Goal: Task Accomplishment & Management: Manage account settings

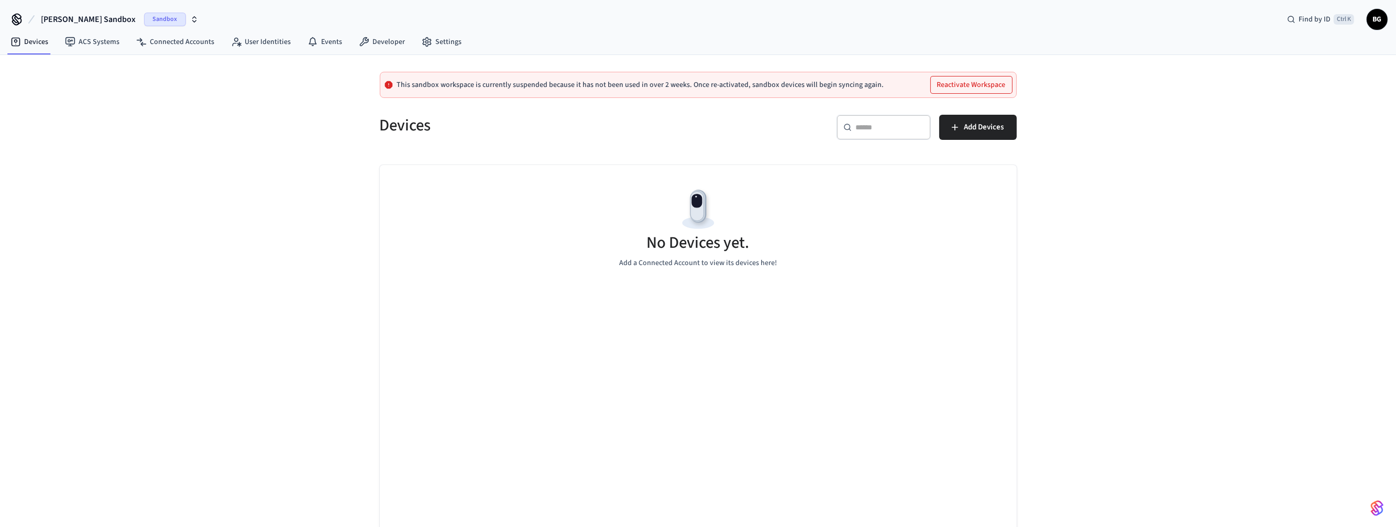
click at [81, 18] on span "[PERSON_NAME] Sandbox" at bounding box center [88, 19] width 95 height 13
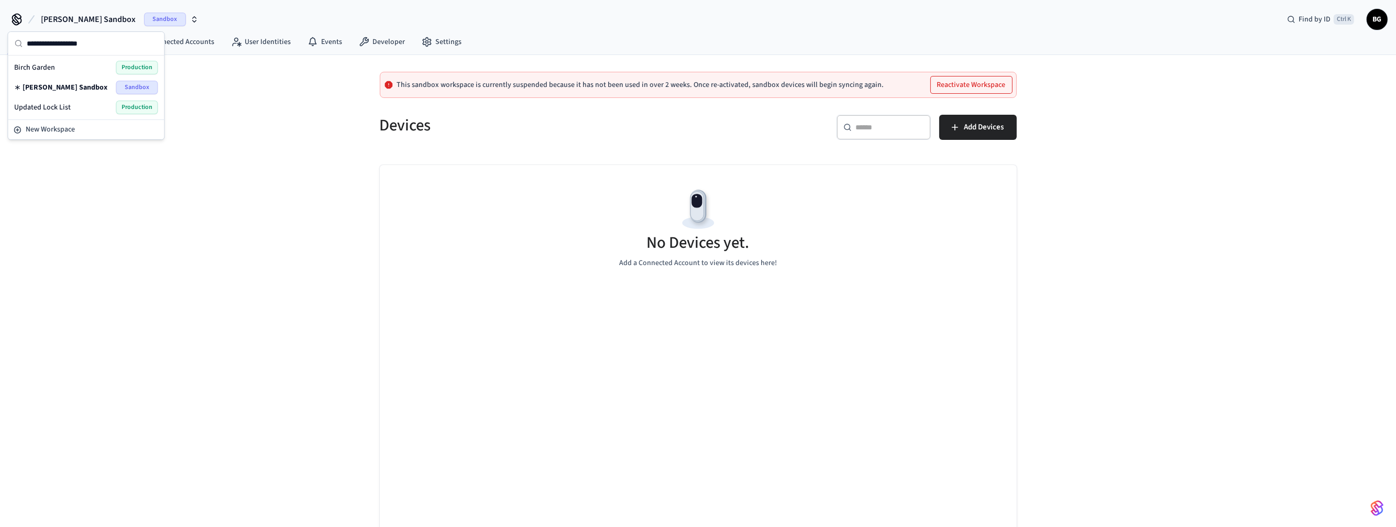
click at [49, 108] on span "Updated Lock List" at bounding box center [42, 107] width 57 height 10
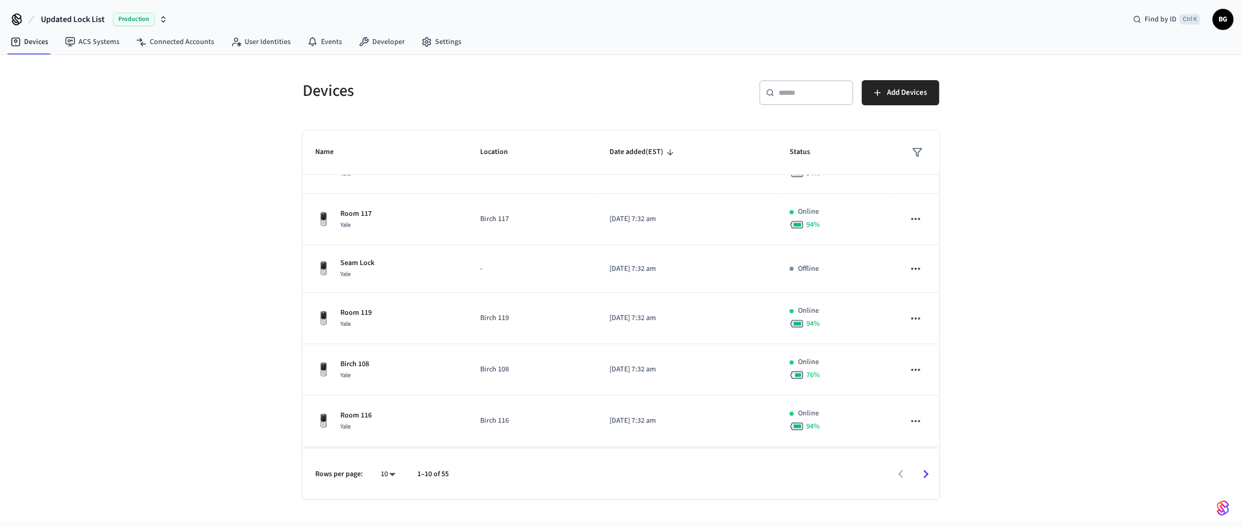
scroll to position [234, 0]
click at [388, 481] on body "Updated Lock List Production Find by ID Ctrl K BG Devices ACS Systems Connected…" at bounding box center [621, 260] width 1242 height 521
click at [382, 466] on li "100" at bounding box center [384, 467] width 28 height 28
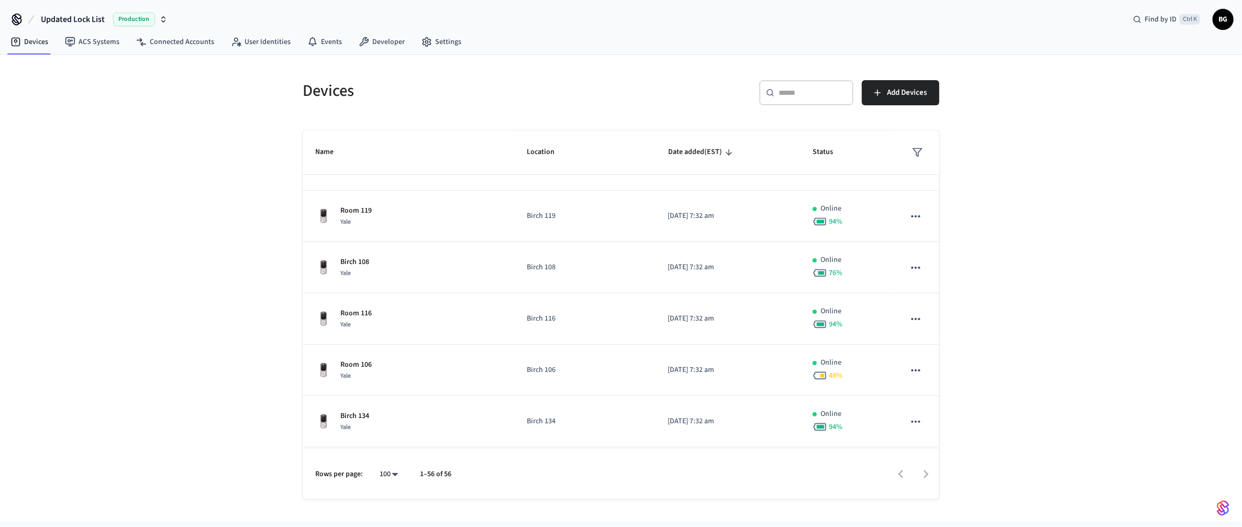
type input "***"
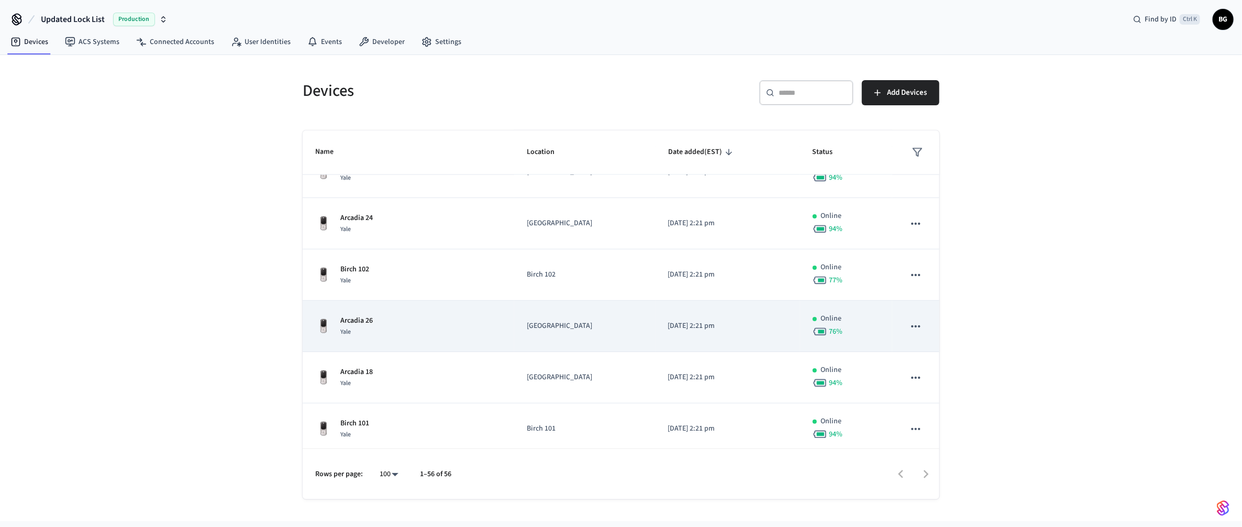
scroll to position [1413, 0]
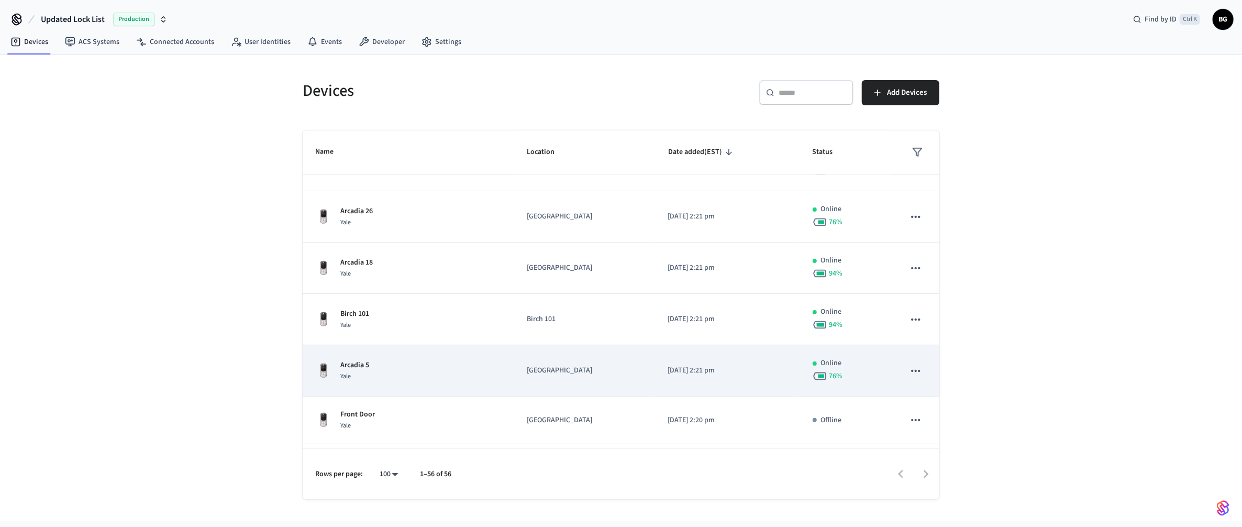
click at [909, 376] on icon "sticky table" at bounding box center [916, 371] width 14 height 14
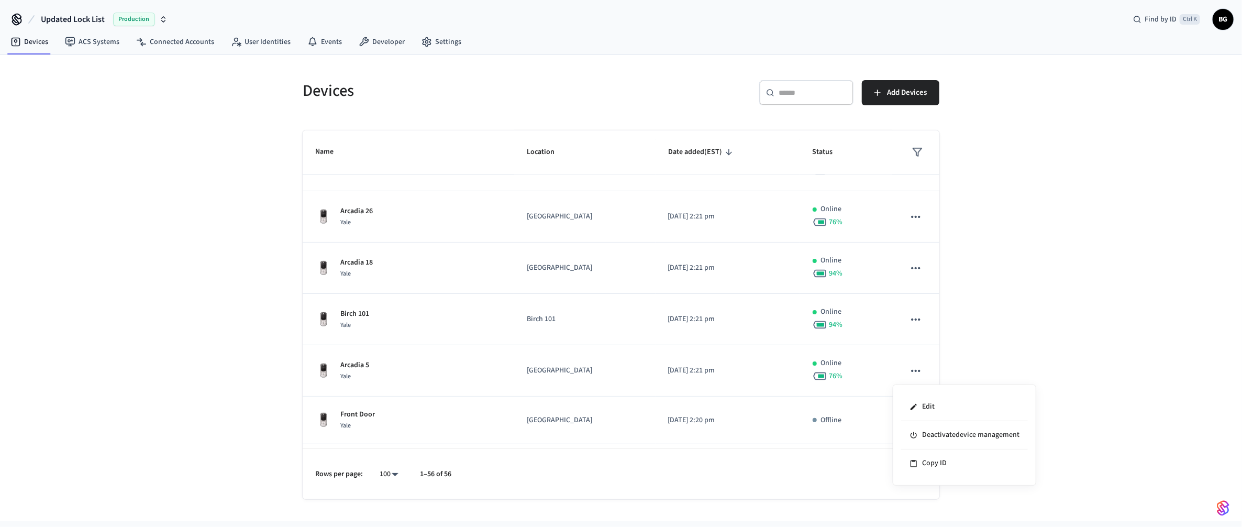
click at [1055, 373] on div at bounding box center [621, 263] width 1242 height 527
click at [62, 18] on span "Updated Lock List" at bounding box center [73, 19] width 64 height 13
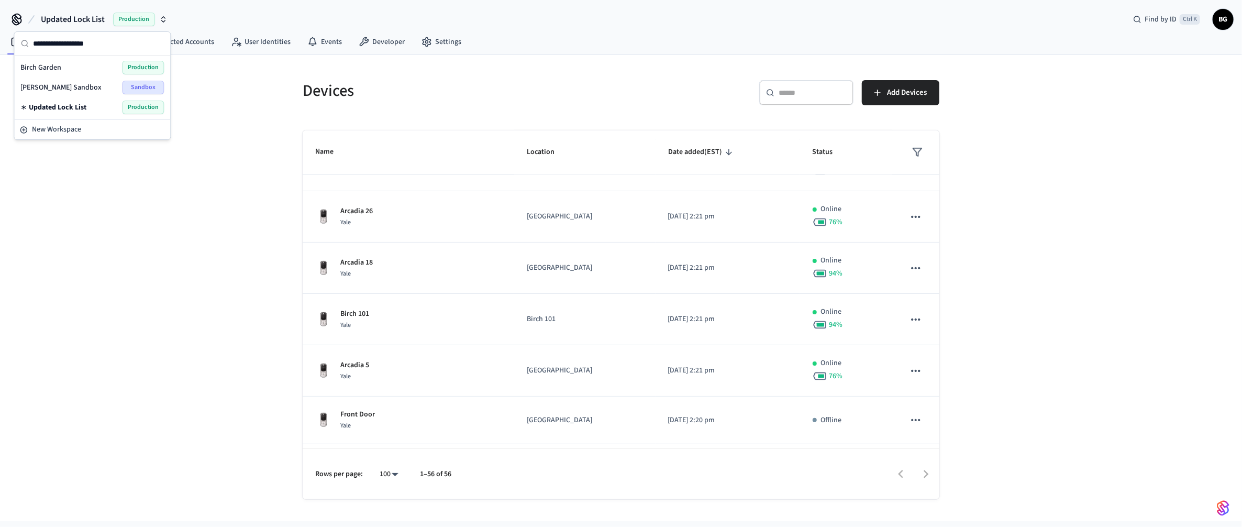
click at [48, 65] on span "Birch Garden" at bounding box center [40, 67] width 41 height 10
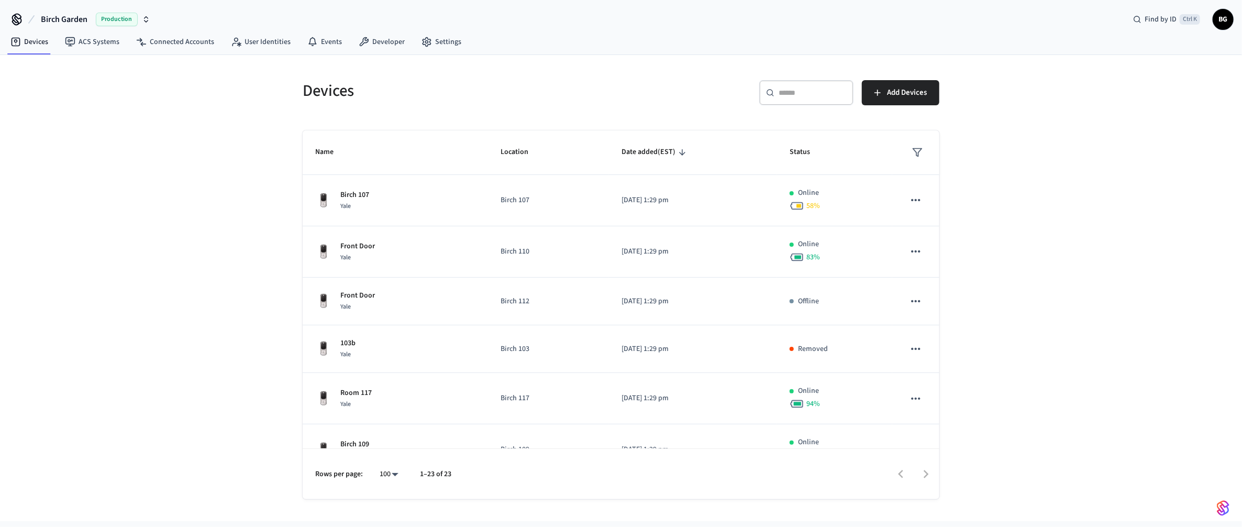
click at [57, 21] on span "Birch Garden" at bounding box center [64, 19] width 47 height 13
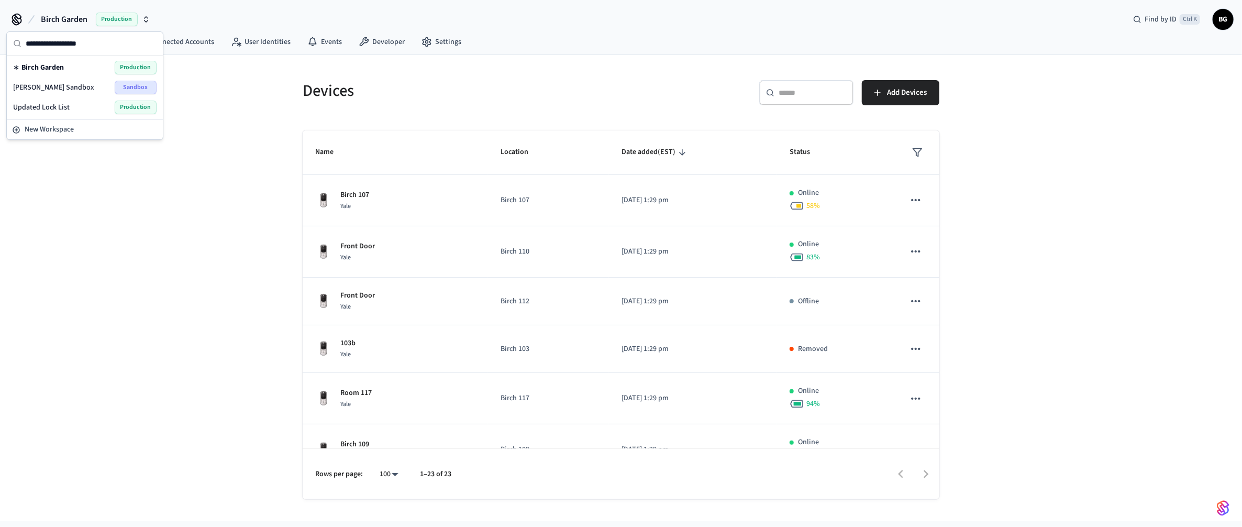
click at [54, 110] on span "Updated Lock List" at bounding box center [41, 107] width 57 height 10
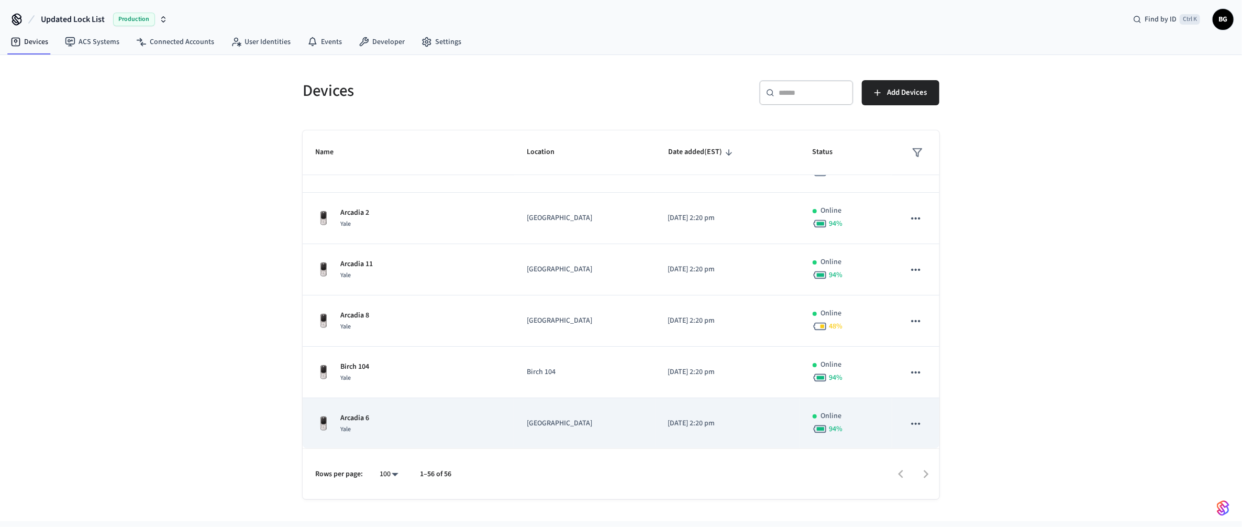
scroll to position [2198, 0]
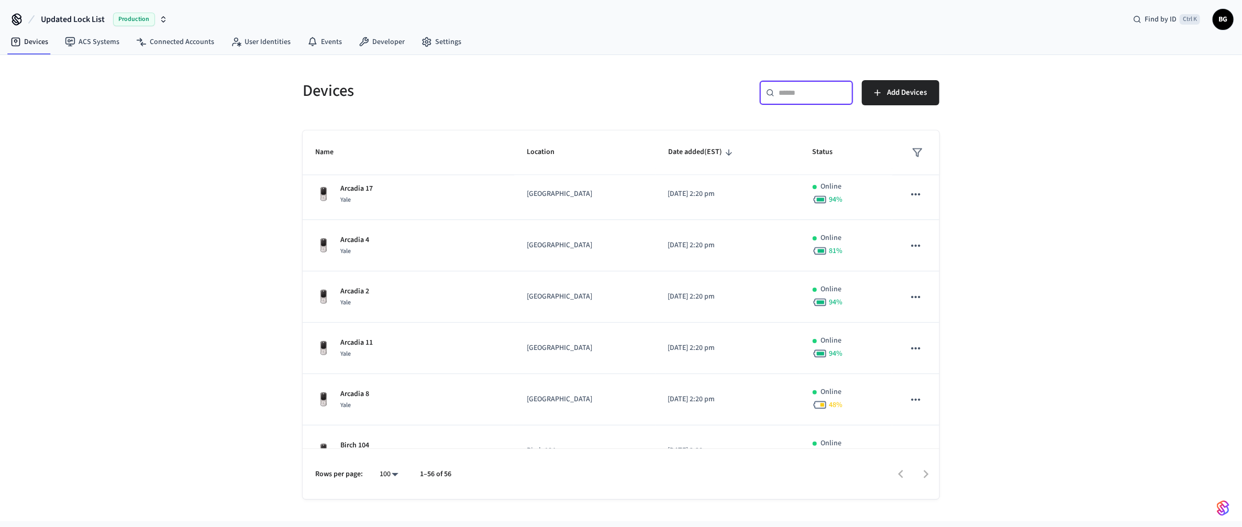
click at [826, 92] on input "text" at bounding box center [813, 92] width 68 height 10
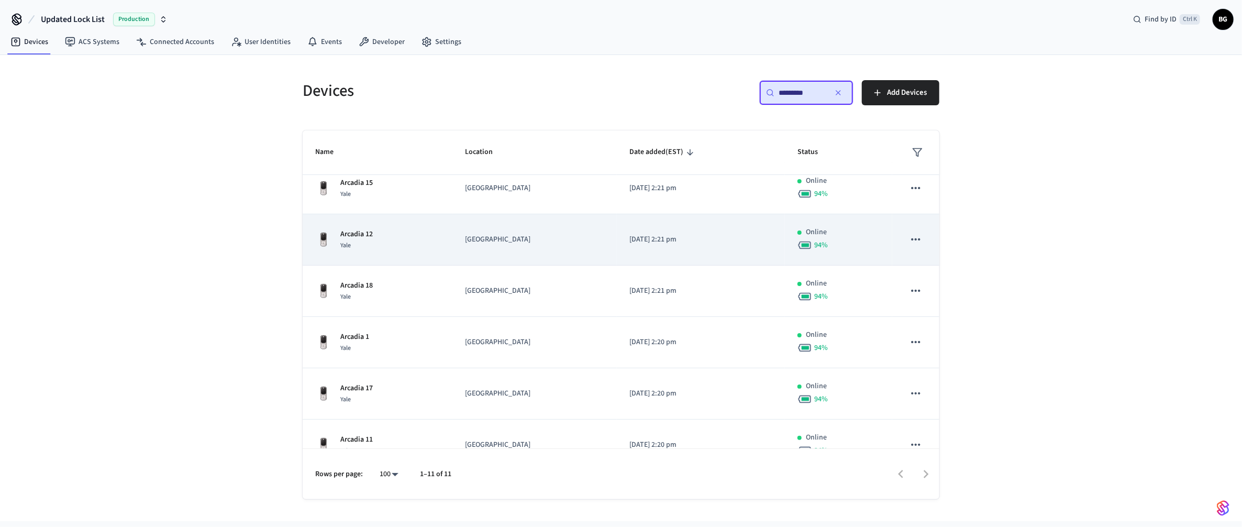
scroll to position [0, 0]
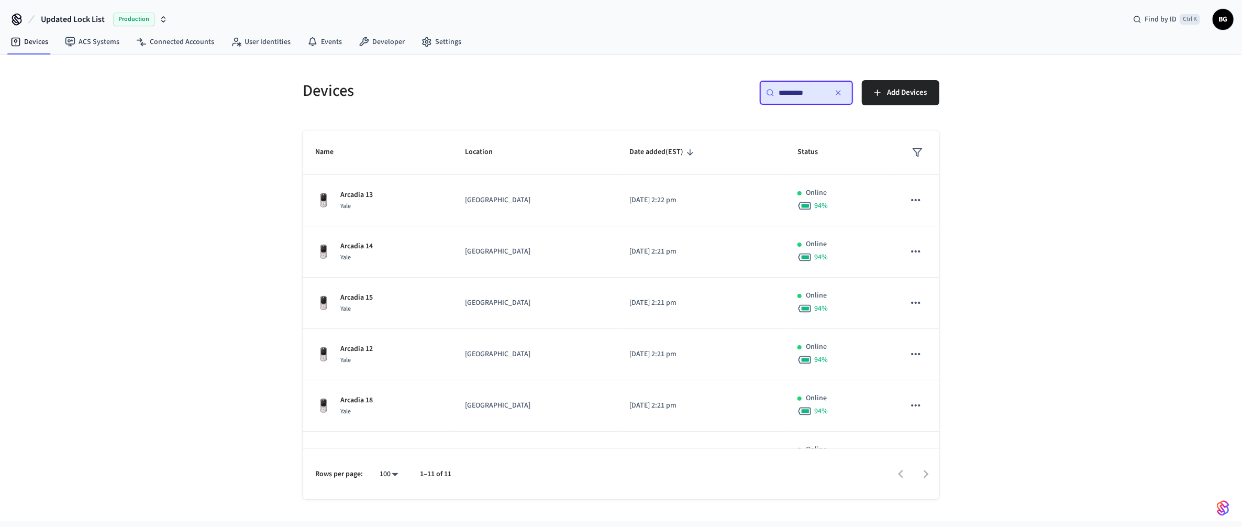
type input "*********"
drag, startPoint x: 837, startPoint y: 92, endPoint x: 881, endPoint y: 147, distance: 70.4
click at [838, 93] on icon "button" at bounding box center [838, 93] width 4 height 4
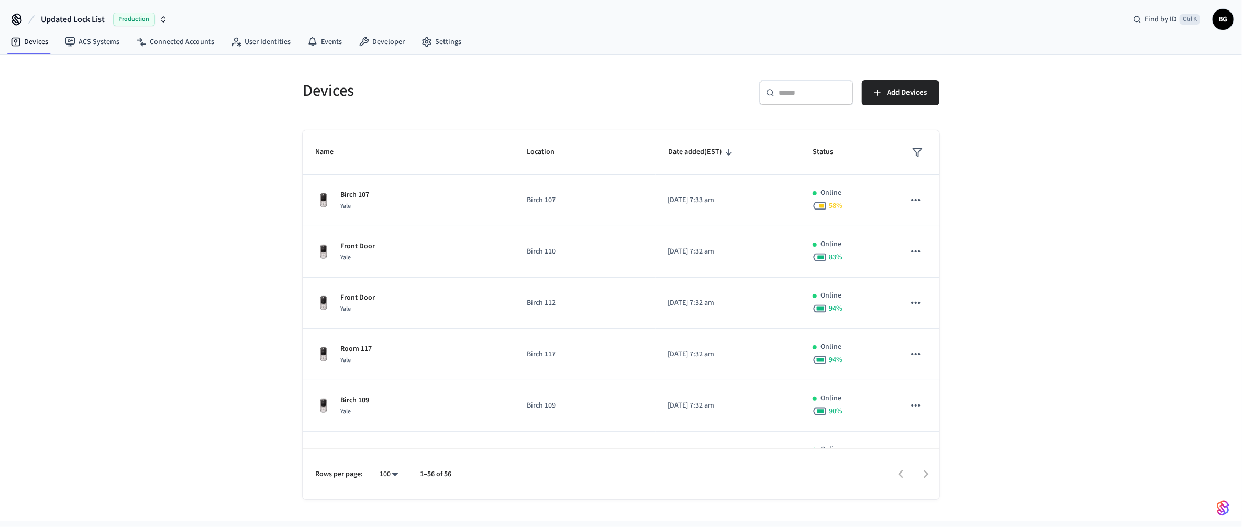
click at [1035, 228] on div "Devices ​ ​ Add Devices Name Location Date added (EST) Status Birch 107 Yale Bi…" at bounding box center [621, 288] width 1242 height 466
